Goal: Information Seeking & Learning: Learn about a topic

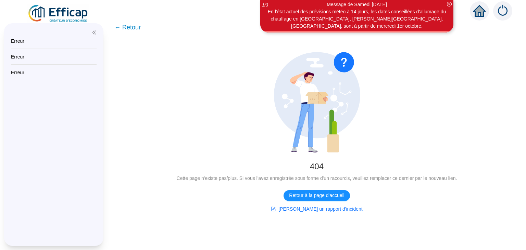
click at [77, 14] on img at bounding box center [58, 13] width 62 height 19
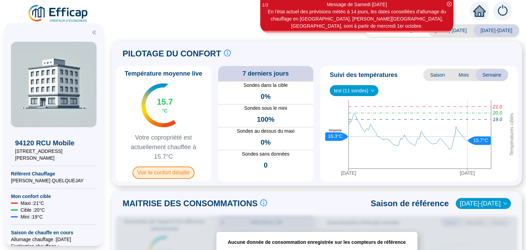
click at [162, 177] on span "Voir le confort détaillé" at bounding box center [164, 173] width 62 height 12
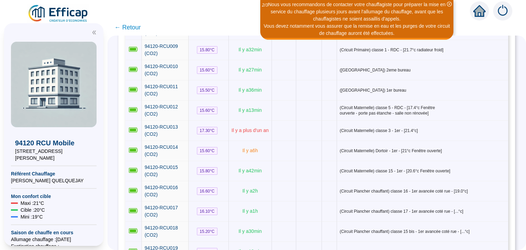
scroll to position [285, 0]
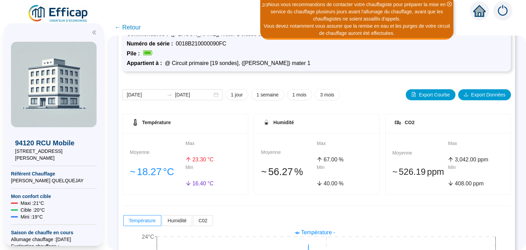
scroll to position [23, 0]
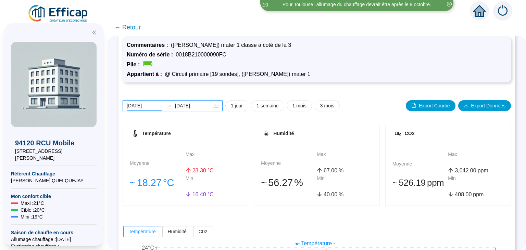
click at [147, 104] on input "[DATE]" at bounding box center [145, 105] width 37 height 7
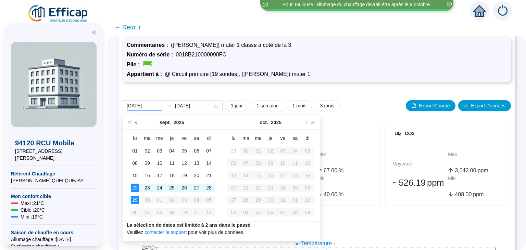
click at [135, 122] on button "Mois précédent (PageUp)" at bounding box center [137, 123] width 8 height 14
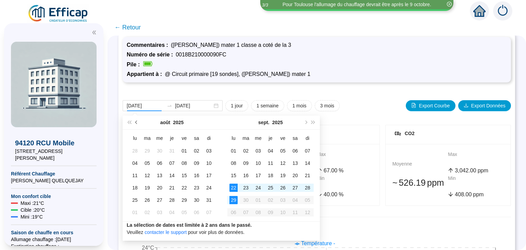
click at [135, 122] on button "Mois précédent (PageUp)" at bounding box center [137, 123] width 8 height 14
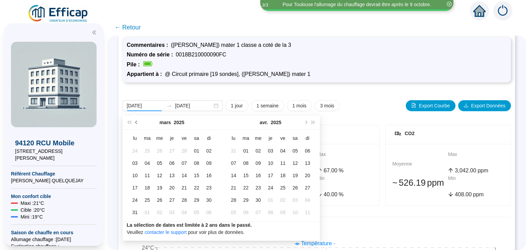
click at [135, 122] on button "Mois précédent (PageUp)" at bounding box center [137, 123] width 8 height 14
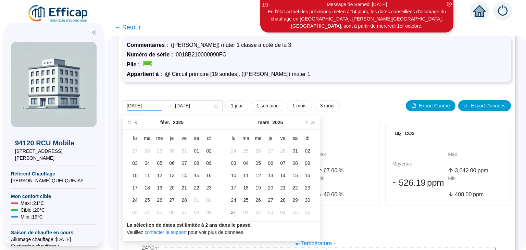
click at [135, 122] on button "Mois précédent (PageUp)" at bounding box center [137, 123] width 8 height 14
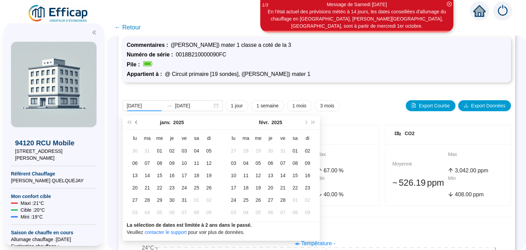
click at [135, 122] on button "Mois précédent (PageUp)" at bounding box center [137, 123] width 8 height 14
click at [308, 121] on button "Mois suivant (PageDown)" at bounding box center [306, 123] width 8 height 14
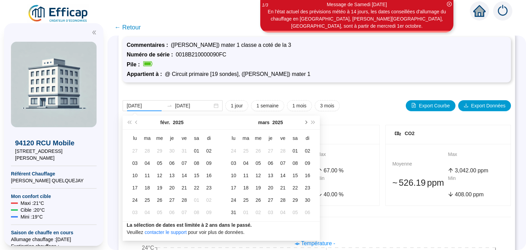
click at [308, 121] on button "Mois suivant (PageDown)" at bounding box center [306, 123] width 8 height 14
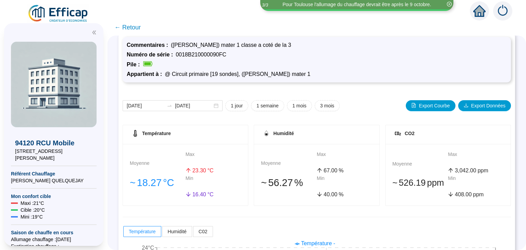
click at [352, 100] on div "[DATE] [DATE] 1 jour 1 semaine 1 mois 3 mois Export Courbe Export Données" at bounding box center [317, 105] width 388 height 11
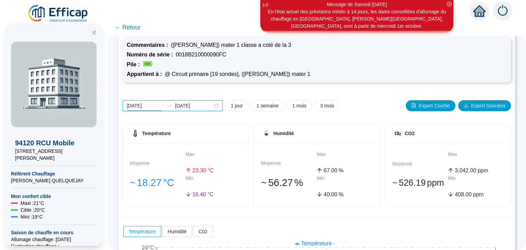
click at [139, 105] on input "[DATE]" at bounding box center [145, 105] width 37 height 7
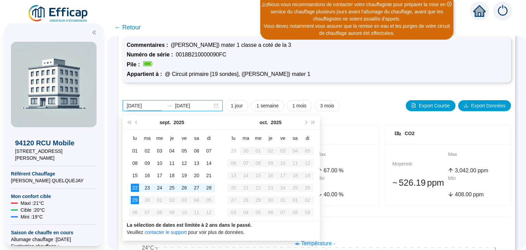
click at [139, 105] on input "[DATE]" at bounding box center [145, 105] width 37 height 7
click at [124, 94] on div "[DATE] [DATE] 1 jour 1 semaine 1 mois 3 mois Export Courbe Export Données Tempé…" at bounding box center [317, 217] width 388 height 261
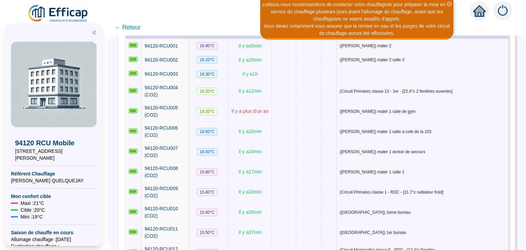
scroll to position [144, 0]
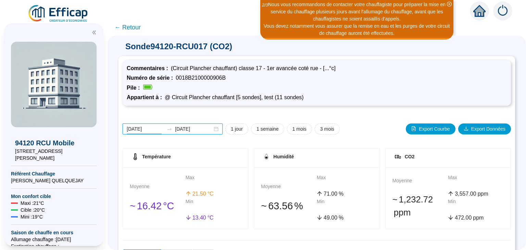
click at [145, 129] on input "[DATE]" at bounding box center [145, 129] width 37 height 7
click at [138, 131] on input "[DATE]" at bounding box center [145, 129] width 37 height 7
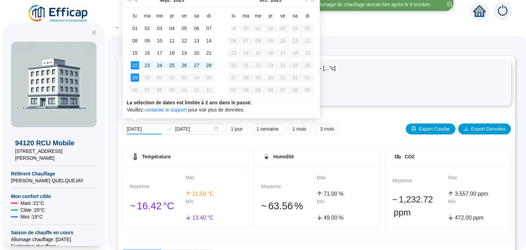
click at [136, 1] on span "Mois précédent (PageUp)" at bounding box center [136, -1] width 3 height 3
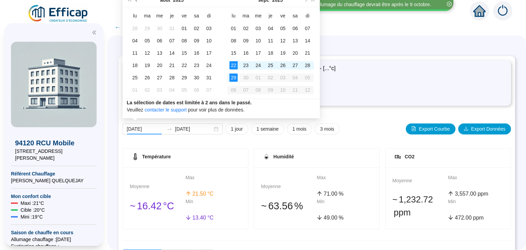
click at [136, 1] on span "Mois précédent (PageUp)" at bounding box center [136, -1] width 3 height 3
type input "[DATE]"
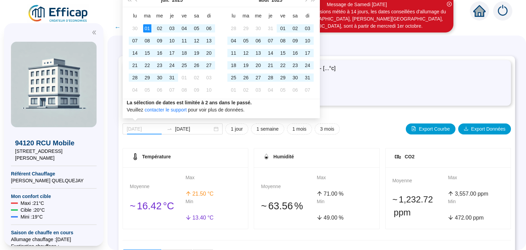
click at [147, 27] on div "01" at bounding box center [147, 28] width 8 height 8
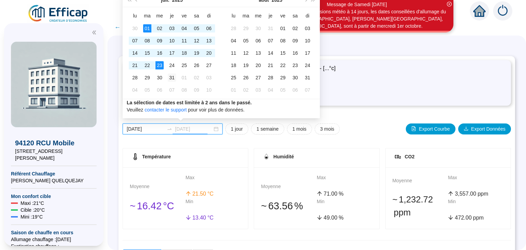
type input "[DATE]"
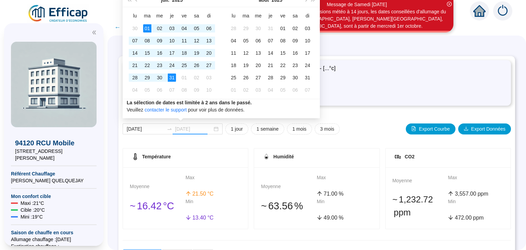
click at [175, 78] on div "31" at bounding box center [172, 78] width 8 height 8
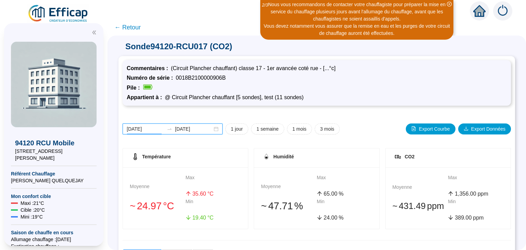
click at [142, 128] on input "[DATE]" at bounding box center [145, 129] width 37 height 7
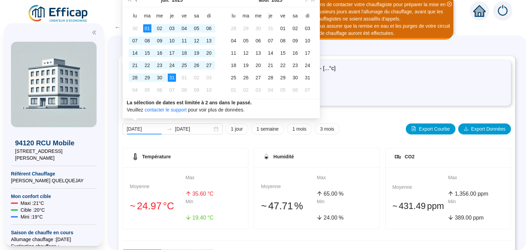
click at [136, 1] on button "Mois précédent (PageUp)" at bounding box center [137, 0] width 8 height 14
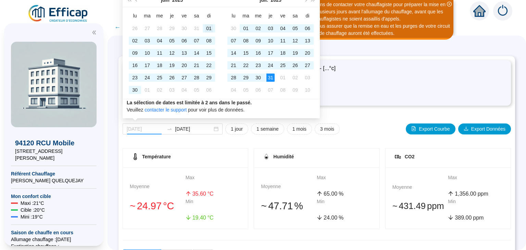
type input "[DATE]"
click at [211, 30] on div "01" at bounding box center [209, 28] width 8 height 8
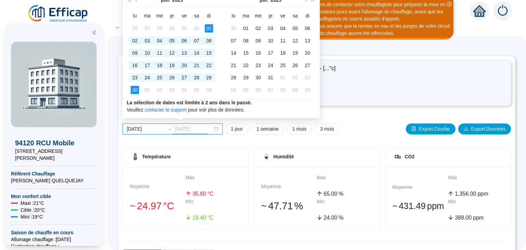
type input "[DATE]"
click at [136, 89] on div "30" at bounding box center [135, 90] width 8 height 8
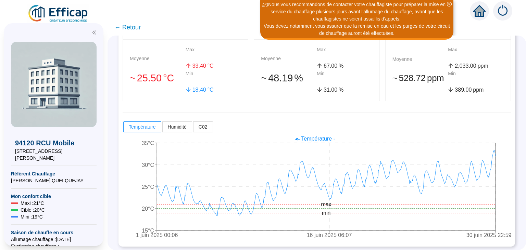
scroll to position [129, 0]
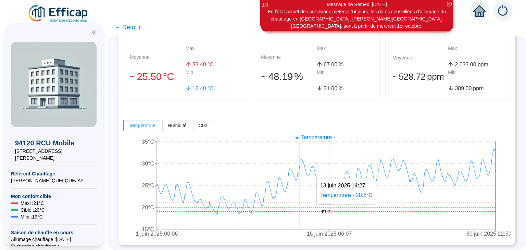
click at [299, 221] on icon "1 juin 2025 00:06 16 juin 2025 06:07 30 juin 2025 22:59 15°C 20°C 25°C 30°C 35°…" at bounding box center [317, 187] width 388 height 110
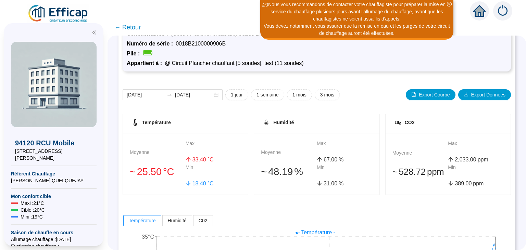
scroll to position [0, 0]
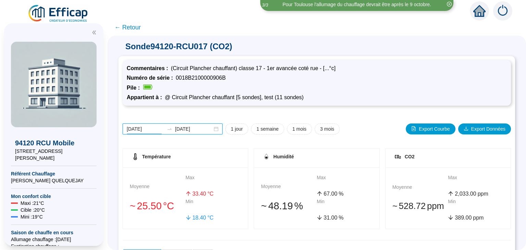
click at [143, 130] on input "[DATE]" at bounding box center [145, 129] width 37 height 7
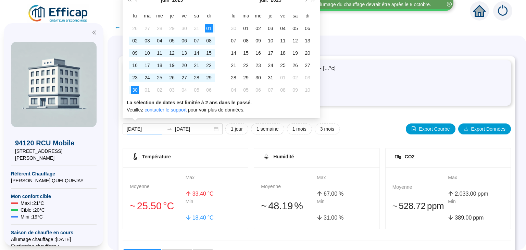
click at [136, 0] on span "Mois précédent (PageUp)" at bounding box center [136, -1] width 3 height 3
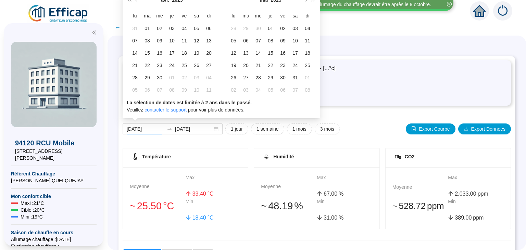
click at [136, 0] on span "Mois précédent (PageUp)" at bounding box center [136, -1] width 3 height 3
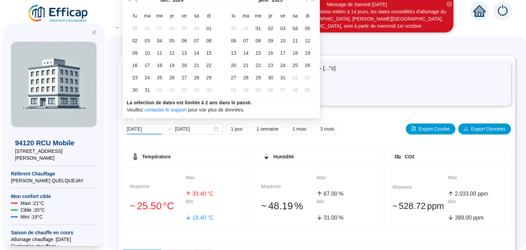
click at [136, 0] on span "Mois précédent (PageUp)" at bounding box center [136, -1] width 3 height 3
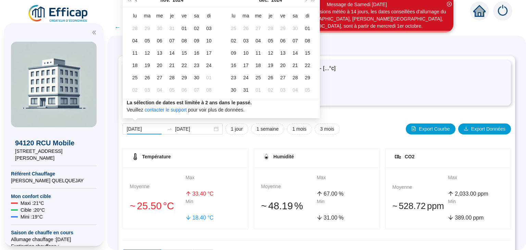
click at [136, 0] on span "Mois précédent (PageUp)" at bounding box center [136, -1] width 3 height 3
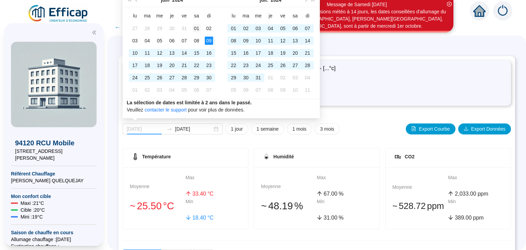
type input "[DATE]"
click at [195, 27] on div "01" at bounding box center [197, 28] width 8 height 8
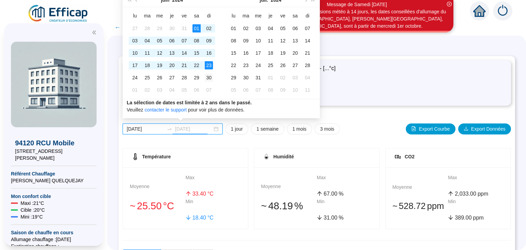
type input "[DATE]"
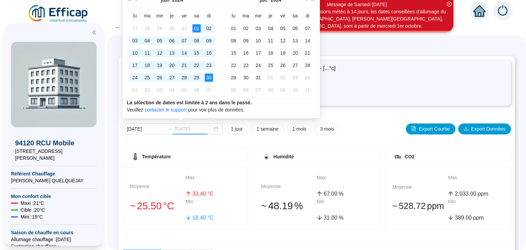
click at [211, 75] on div "30" at bounding box center [209, 78] width 8 height 8
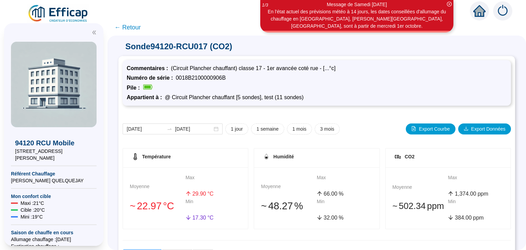
click at [117, 30] on span "← Retour" at bounding box center [127, 28] width 26 height 10
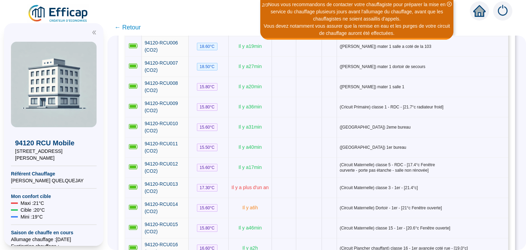
scroll to position [197, 0]
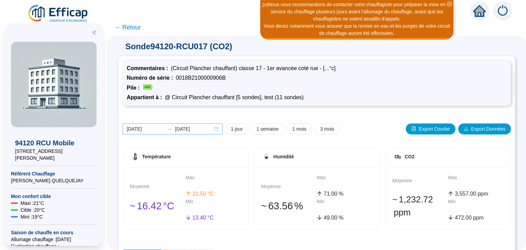
click at [147, 134] on div "[DATE] [DATE]" at bounding box center [173, 129] width 100 height 11
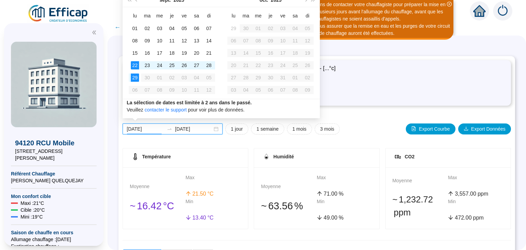
click at [146, 129] on input "[DATE]" at bounding box center [145, 129] width 37 height 7
click at [136, 0] on span "Mois précédent (PageUp)" at bounding box center [136, -1] width 3 height 3
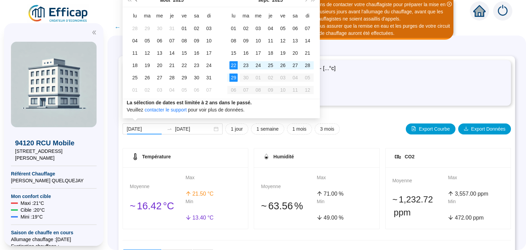
click at [136, 0] on span "Mois précédent (PageUp)" at bounding box center [136, -1] width 3 height 3
click at [136, 1] on span "Mois précédent (PageUp)" at bounding box center [136, -1] width 3 height 3
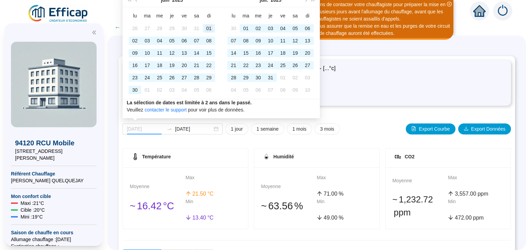
type input "[DATE]"
click at [207, 28] on div "01" at bounding box center [209, 28] width 8 height 8
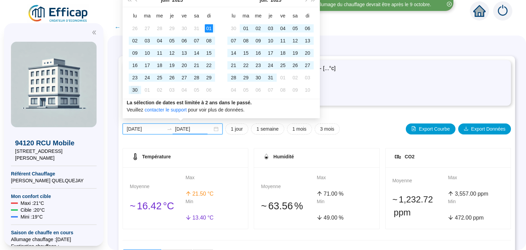
type input "[DATE]"
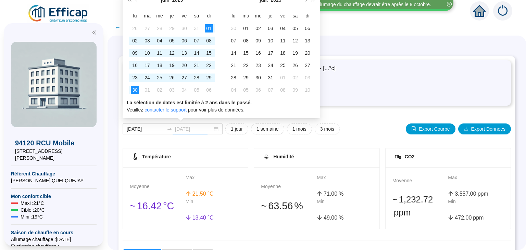
click at [134, 92] on div "30" at bounding box center [135, 90] width 8 height 8
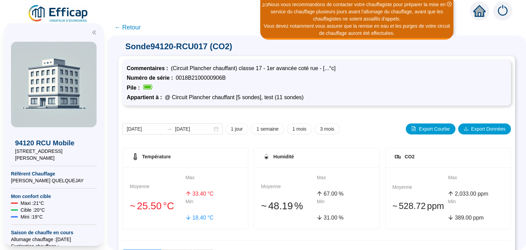
click at [127, 29] on span "← Retour" at bounding box center [127, 28] width 26 height 10
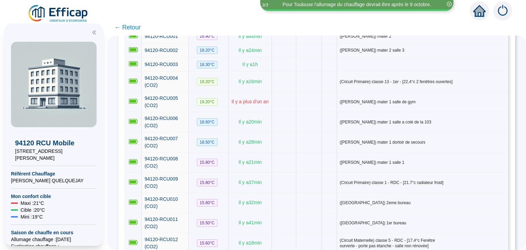
scroll to position [183, 0]
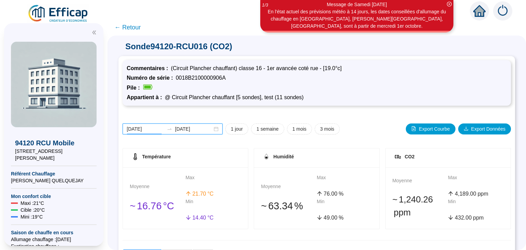
click at [144, 129] on input "[DATE]" at bounding box center [145, 129] width 37 height 7
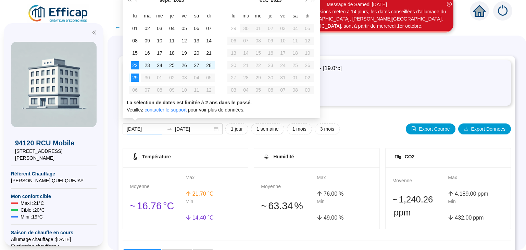
click at [137, 0] on span "Mois précédent (PageUp)" at bounding box center [136, -1] width 3 height 3
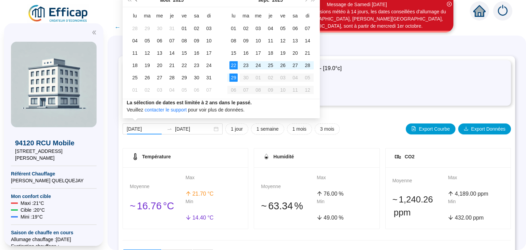
click at [137, 0] on span "Mois précédent (PageUp)" at bounding box center [136, -1] width 3 height 3
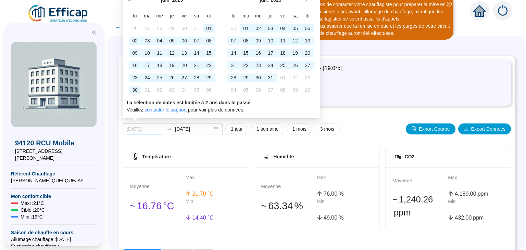
type input "[DATE]"
click at [209, 29] on div "01" at bounding box center [209, 28] width 8 height 8
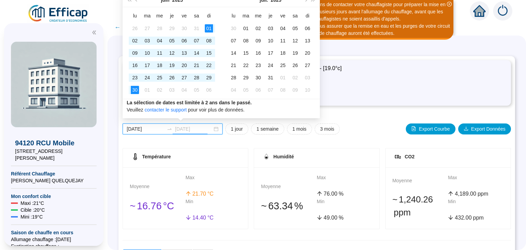
type input "[DATE]"
click at [136, 87] on div "30" at bounding box center [135, 90] width 8 height 8
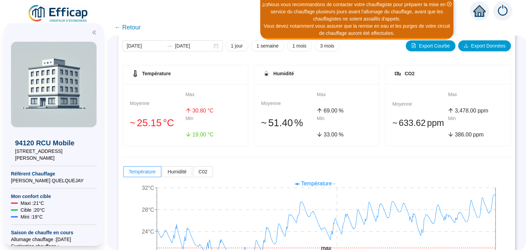
scroll to position [114, 0]
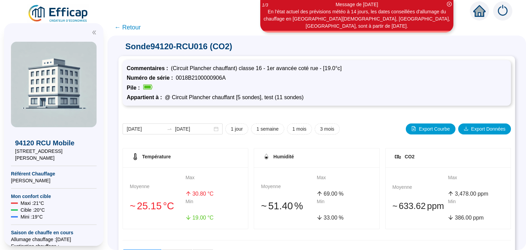
scroll to position [114, 0]
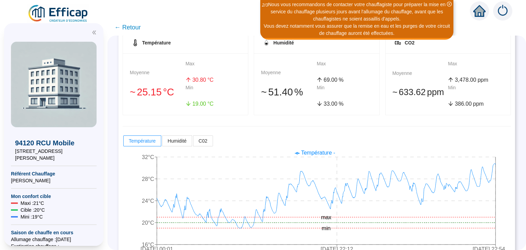
click at [127, 31] on span "← Retour" at bounding box center [127, 28] width 26 height 10
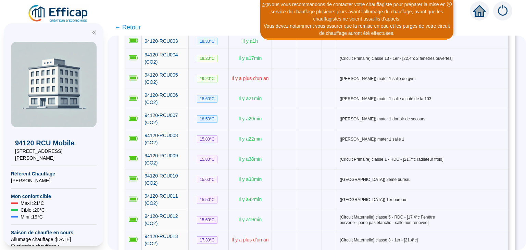
scroll to position [146, 0]
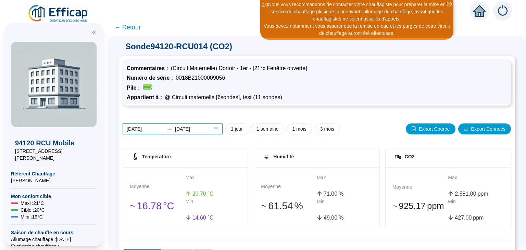
click at [149, 127] on input "[DATE]" at bounding box center [145, 129] width 37 height 7
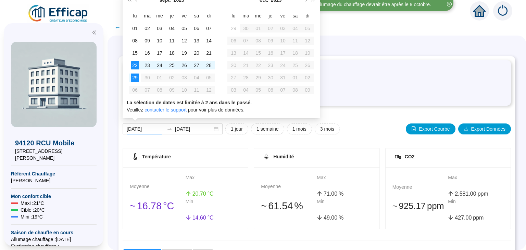
click at [136, 1] on span "Mois précédent (PageUp)" at bounding box center [136, -1] width 3 height 3
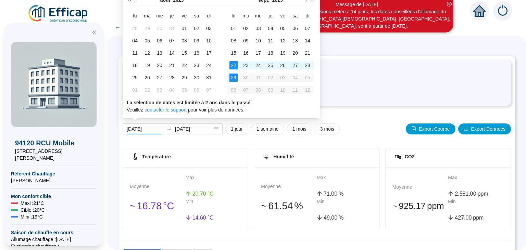
click at [136, 1] on span "Mois précédent (PageUp)" at bounding box center [136, -1] width 3 height 3
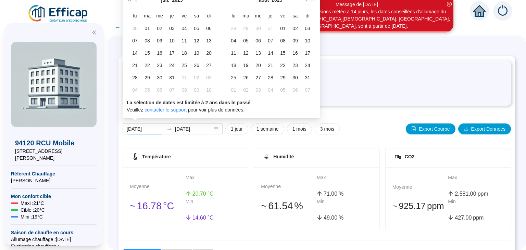
click at [136, 1] on span "Mois précédent (PageUp)" at bounding box center [136, -1] width 3 height 3
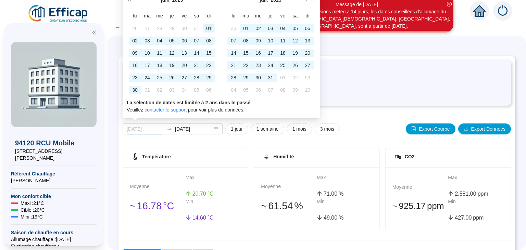
type input "[DATE]"
click at [210, 29] on div "01" at bounding box center [209, 28] width 8 height 8
type input "[DATE]"
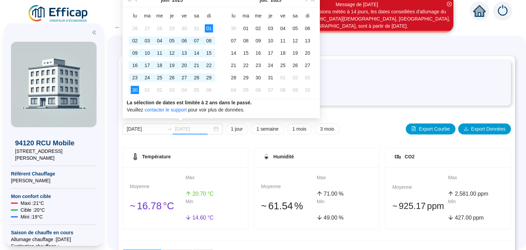
click at [135, 90] on div "30" at bounding box center [135, 90] width 8 height 8
